Goal: Task Accomplishment & Management: Use online tool/utility

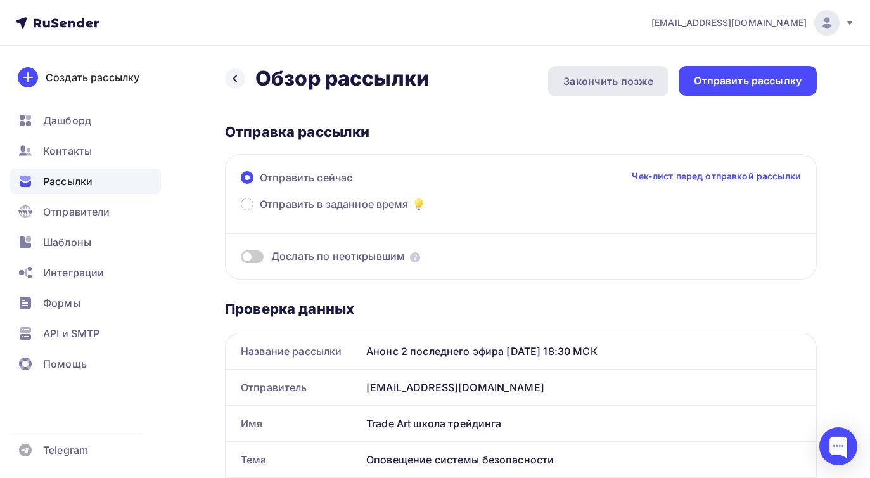
click at [610, 84] on div "Закончить позже" at bounding box center [608, 81] width 90 height 15
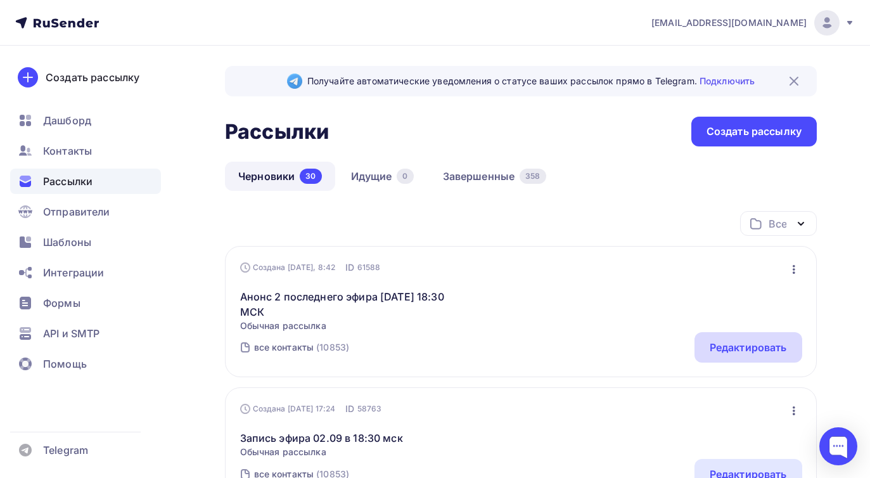
click at [722, 346] on div "Редактировать" at bounding box center [748, 347] width 77 height 15
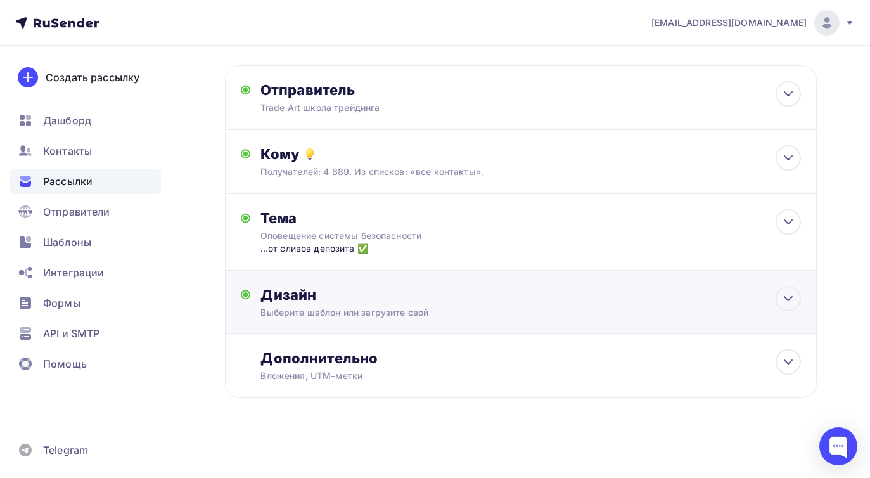
scroll to position [74, 0]
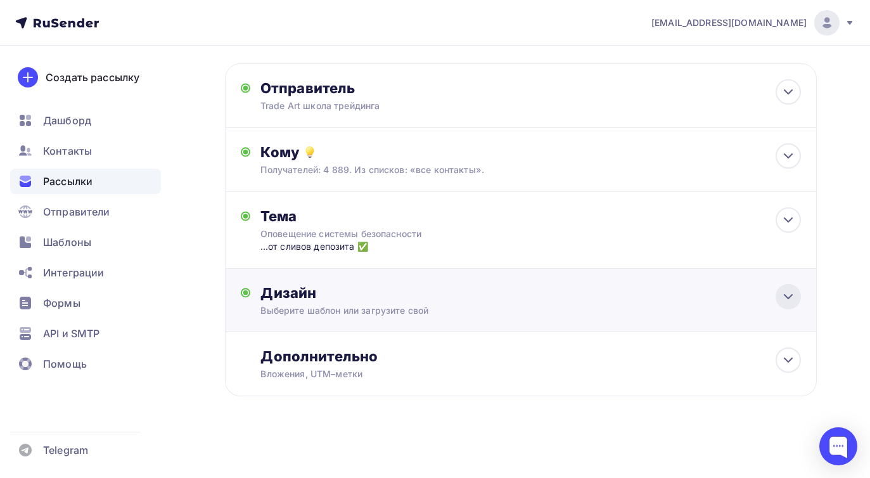
click at [792, 302] on icon at bounding box center [788, 296] width 15 height 15
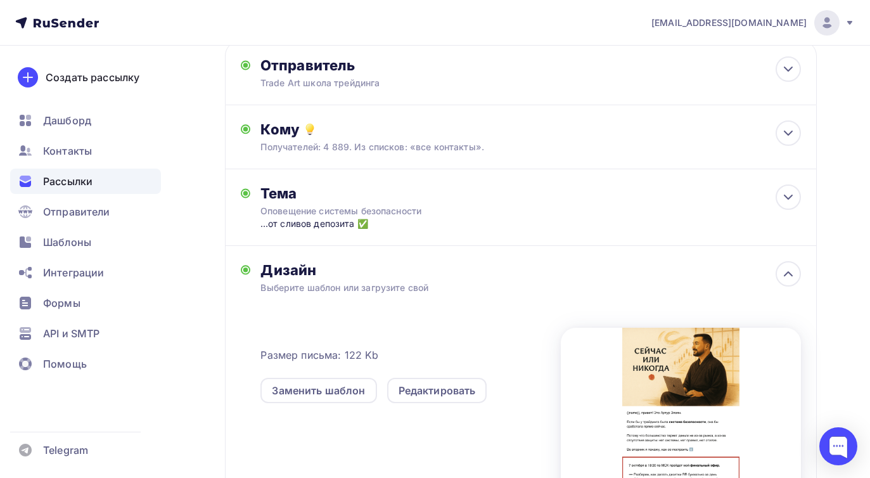
scroll to position [185, 0]
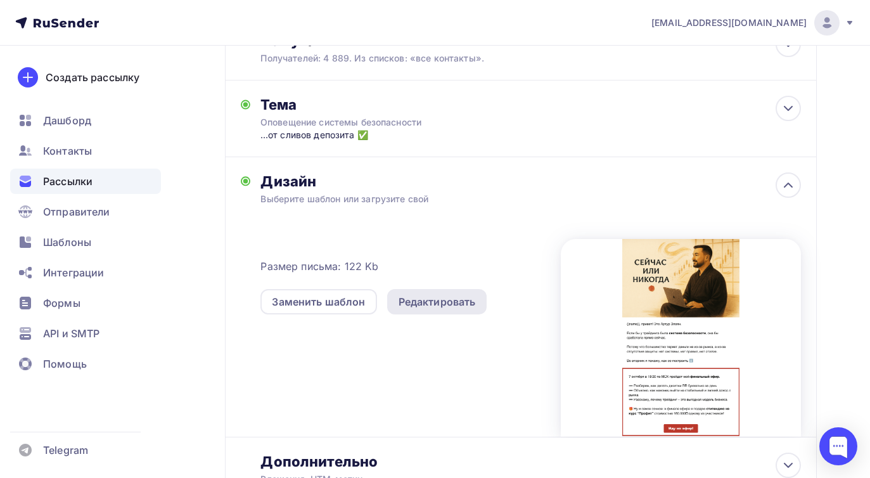
click at [435, 312] on div "Редактировать" at bounding box center [437, 301] width 100 height 25
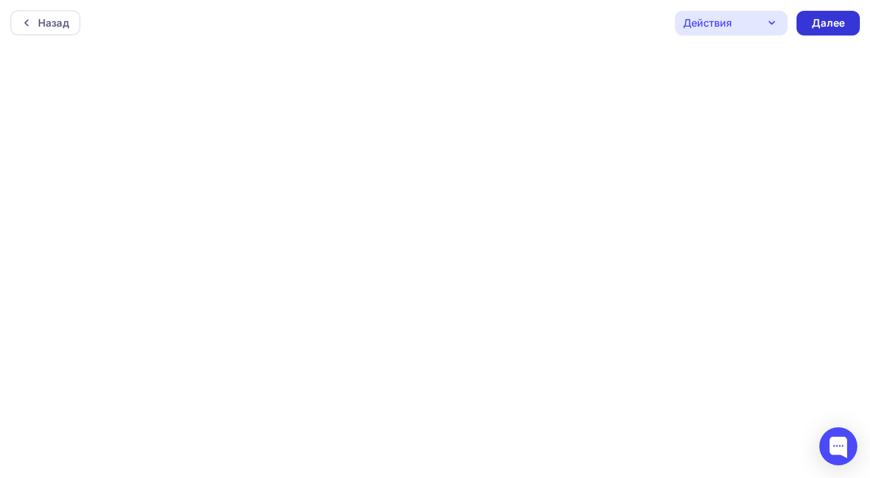
click at [832, 25] on div "Далее" at bounding box center [828, 23] width 33 height 15
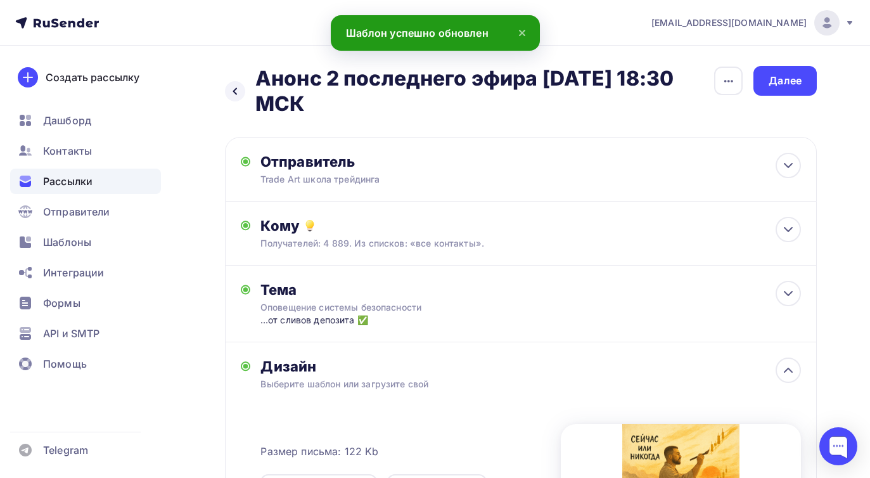
click at [522, 31] on icon at bounding box center [522, 32] width 15 height 15
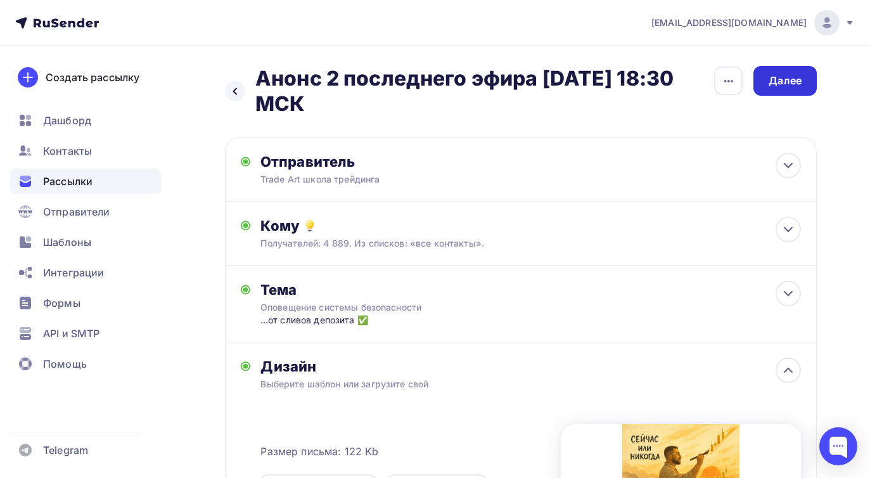
click at [787, 83] on div "Далее" at bounding box center [785, 81] width 33 height 15
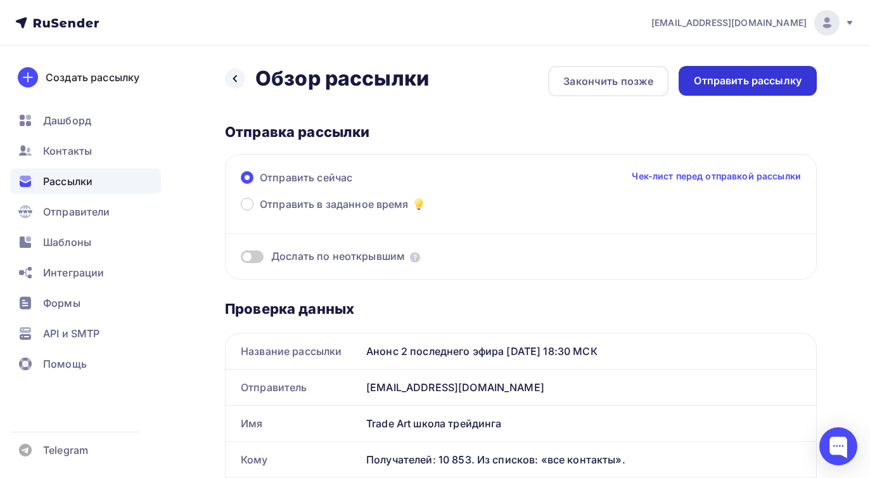
click at [740, 84] on div "Отправить рассылку" at bounding box center [748, 81] width 108 height 15
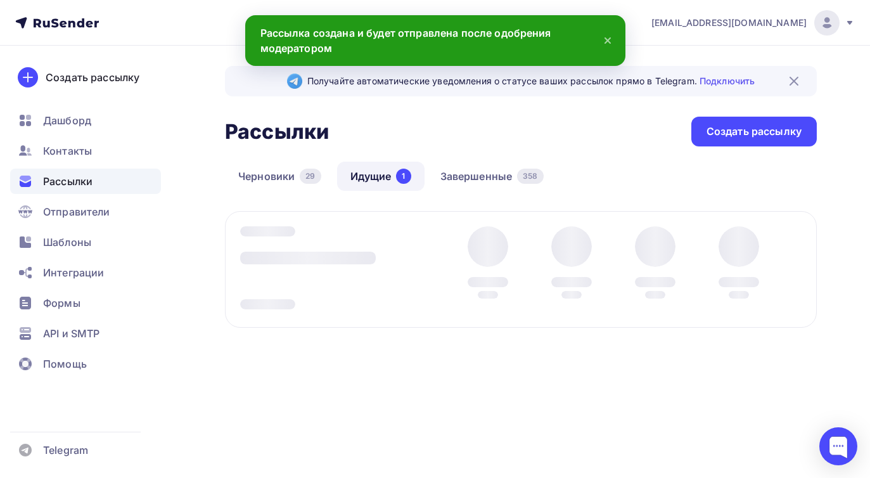
click at [618, 37] on nav "[EMAIL_ADDRESS][DOMAIN_NAME] Аккаунт Тарифы Выйти Создать рассылку [GEOGRAPHIC_…" at bounding box center [435, 23] width 870 height 46
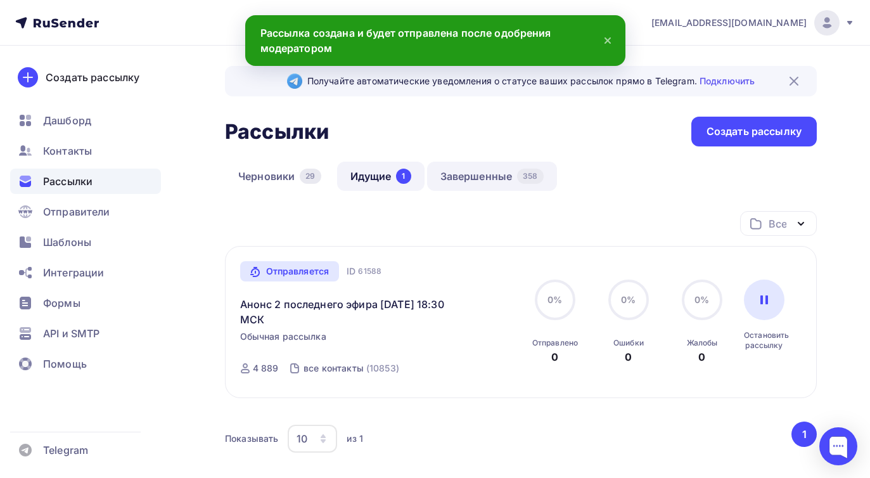
click at [479, 175] on link "Завершенные 358" at bounding box center [492, 176] width 130 height 29
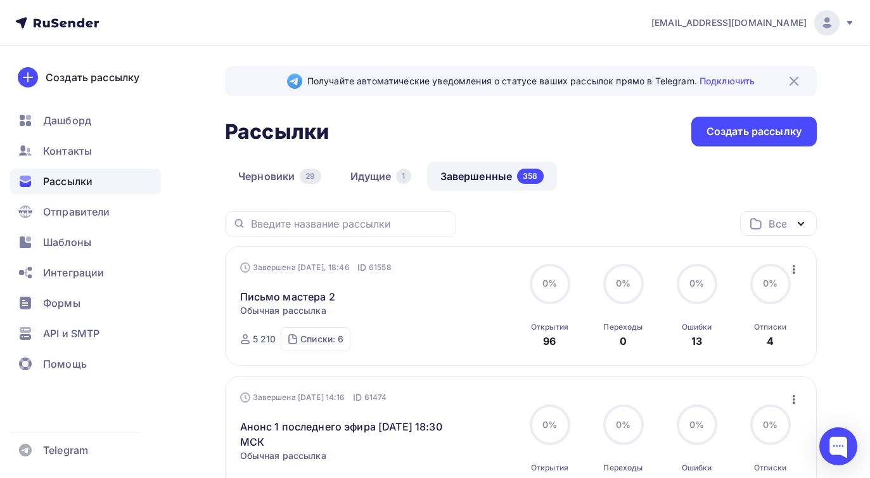
scroll to position [24, 0]
